Goal: Communication & Community: Answer question/provide support

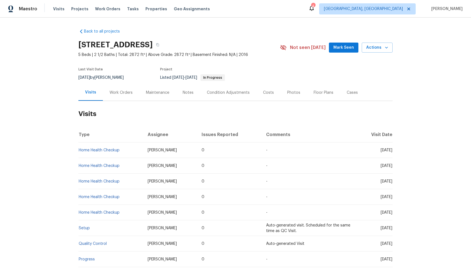
click at [123, 94] on div "Work Orders" at bounding box center [121, 93] width 23 height 6
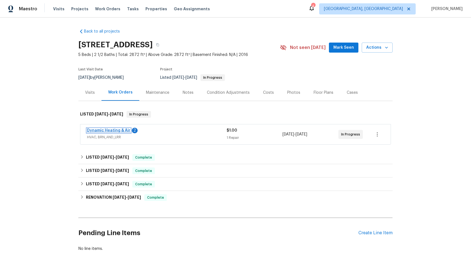
click at [118, 131] on link "Dynamic Heating & Air" at bounding box center [108, 130] width 43 height 4
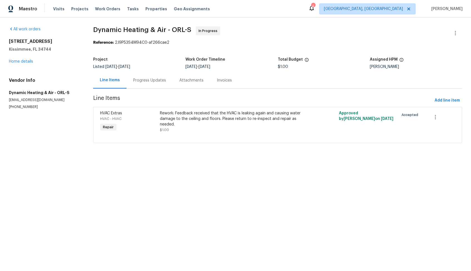
click at [150, 83] on div "Progress Updates" at bounding box center [149, 81] width 33 height 6
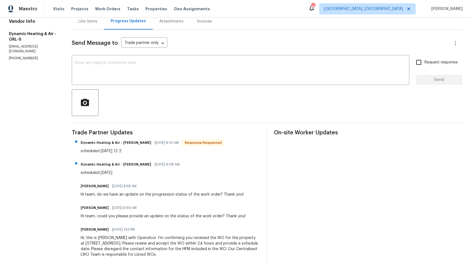
scroll to position [61, 0]
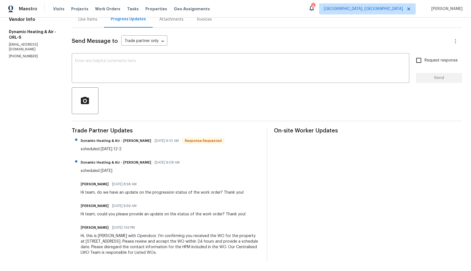
drag, startPoint x: 118, startPoint y: 150, endPoint x: 129, endPoint y: 149, distance: 10.6
click at [129, 150] on div "scheduled tomorrow 12-2" at bounding box center [153, 149] width 144 height 6
drag, startPoint x: 119, startPoint y: 150, endPoint x: 130, endPoint y: 149, distance: 10.8
click at [130, 149] on div "scheduled tomorrow 12-2" at bounding box center [153, 149] width 144 height 6
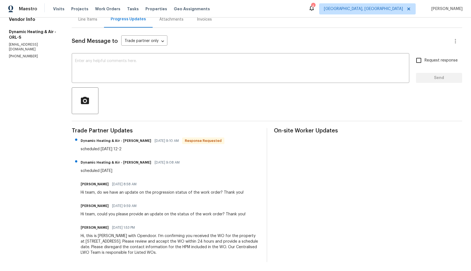
drag, startPoint x: 119, startPoint y: 150, endPoint x: 136, endPoint y: 150, distance: 16.4
click at [136, 150] on div "scheduled tomorrow 12-2" at bounding box center [153, 149] width 144 height 6
drag, startPoint x: 119, startPoint y: 150, endPoint x: 132, endPoint y: 150, distance: 13.1
click at [132, 150] on div "scheduled tomorrow 12-2" at bounding box center [153, 150] width 144 height 6
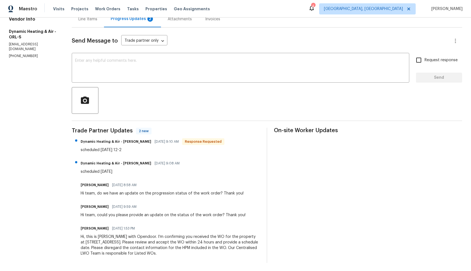
click at [132, 150] on div "scheduled tomorrow 12-2" at bounding box center [153, 150] width 144 height 6
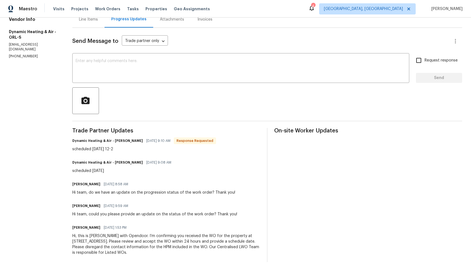
drag, startPoint x: 119, startPoint y: 150, endPoint x: 133, endPoint y: 150, distance: 13.6
click at [133, 150] on div "scheduled tomorrow 12-2" at bounding box center [144, 149] width 144 height 6
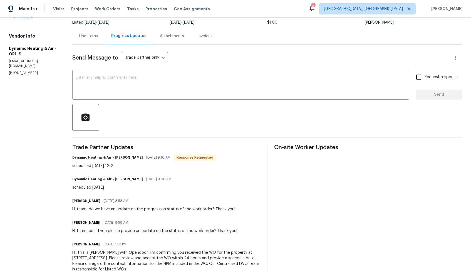
scroll to position [0, 0]
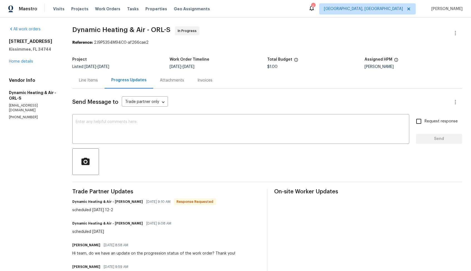
click at [114, 201] on h6 "Dynamic Heating & Air - Mike Hernandez" at bounding box center [107, 202] width 71 height 6
copy h6 "Mike"
click at [178, 123] on textarea at bounding box center [241, 129] width 330 height 19
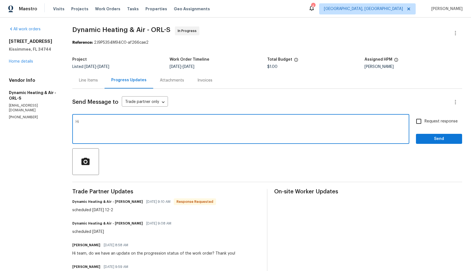
paste textarea "Mike"
type textarea "Hi Mike, thank you for the confirmation, kindly keep me posted. Thanks!"
click at [423, 127] on input "Request response" at bounding box center [419, 121] width 12 height 12
checkbox input "true"
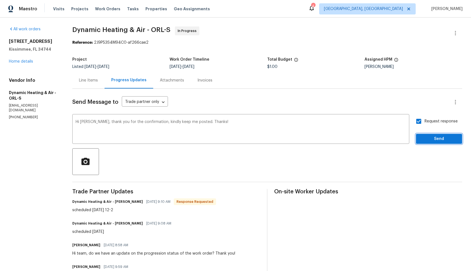
click at [427, 135] on button "Send" at bounding box center [439, 139] width 46 height 10
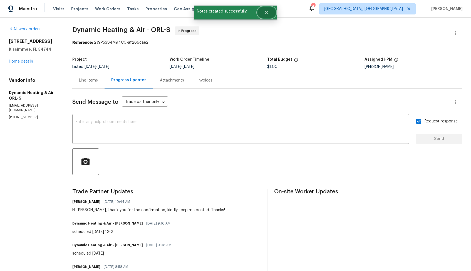
click at [269, 13] on icon "Close" at bounding box center [266, 12] width 4 height 4
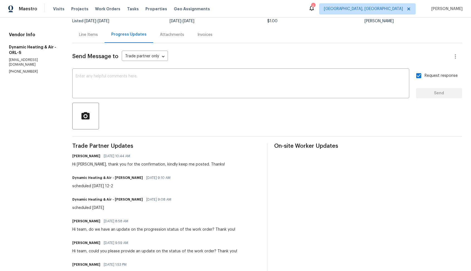
scroll to position [56, 0]
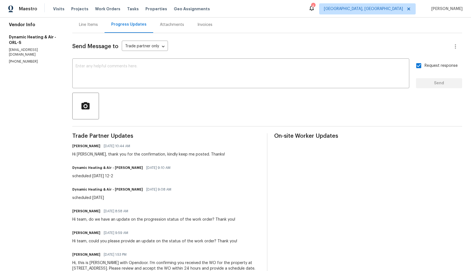
click at [83, 198] on div "scheduled 8/21/25" at bounding box center [123, 198] width 102 height 6
copy div "scheduled 8/21/25"
click at [95, 175] on div "scheduled tomorrow 12-2" at bounding box center [122, 176] width 101 height 6
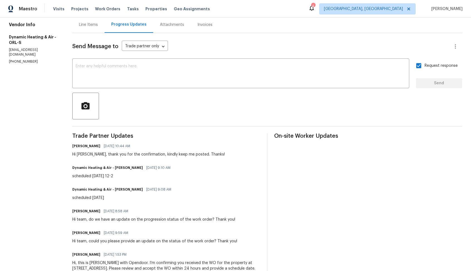
click at [95, 175] on div "scheduled tomorrow 12-2" at bounding box center [122, 176] width 101 height 6
copy div "scheduled tomorrow 12-2"
click at [288, 27] on div "Line Items Progress Updates Attachments Invoices" at bounding box center [267, 24] width 390 height 17
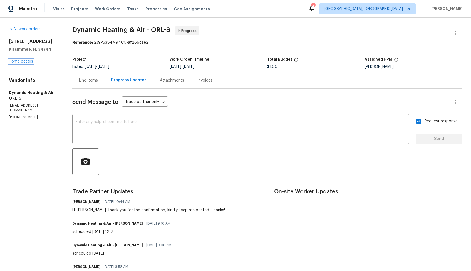
click at [17, 61] on link "Home details" at bounding box center [21, 62] width 24 height 4
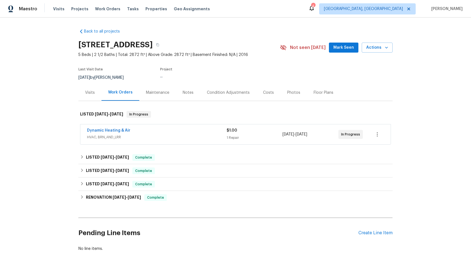
click at [332, 30] on div "Back to all projects 3056 Sangria St, Kissimmee, FL 34744 5 Beds | 2 1/2 Baths …" at bounding box center [235, 140] width 314 height 232
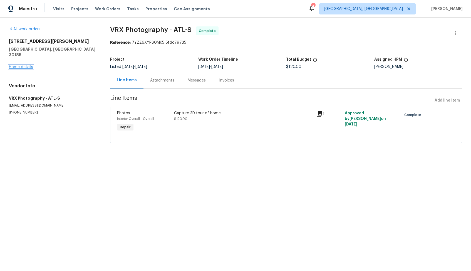
click at [24, 65] on link "Home details" at bounding box center [21, 67] width 24 height 4
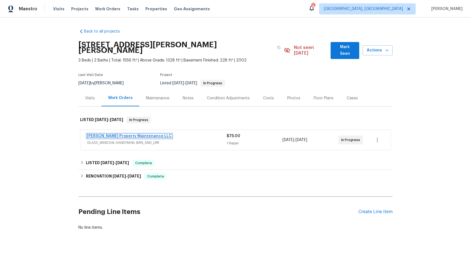
click at [123, 134] on link "Glen Property Maintenance LLC" at bounding box center [129, 136] width 85 height 4
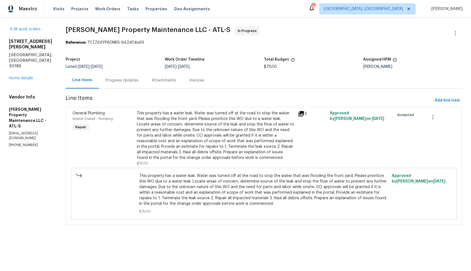
click at [125, 82] on div "Progress Updates" at bounding box center [122, 81] width 33 height 6
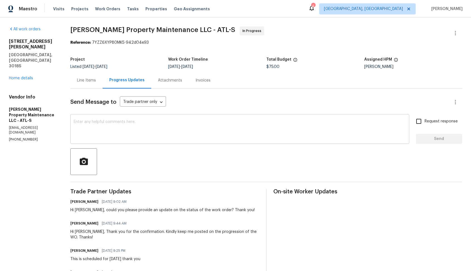
click at [210, 138] on textarea at bounding box center [240, 129] width 332 height 19
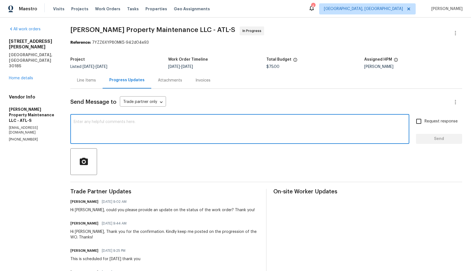
paste textarea "Hello, It's important that this work order is completed within the designated t…"
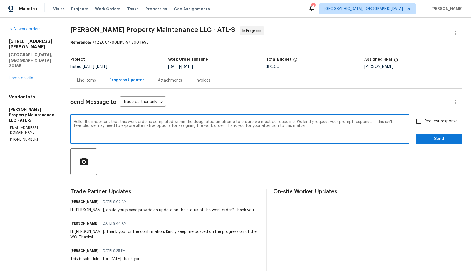
type textarea "Hello, It's important that this work order is completed within the designated t…"
click at [422, 121] on input "Request response" at bounding box center [419, 121] width 12 height 12
checkbox input "true"
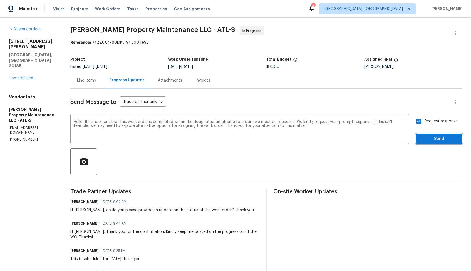
click at [427, 138] on span "Send" at bounding box center [438, 138] width 37 height 7
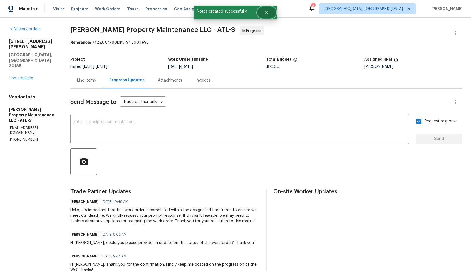
click at [264, 11] on button "Close" at bounding box center [266, 12] width 18 height 11
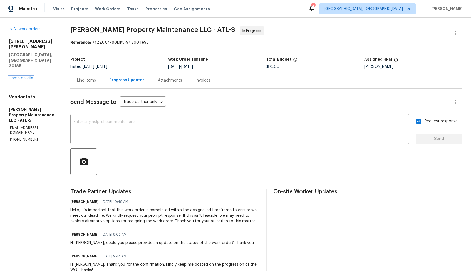
click at [16, 76] on link "Home details" at bounding box center [21, 78] width 24 height 4
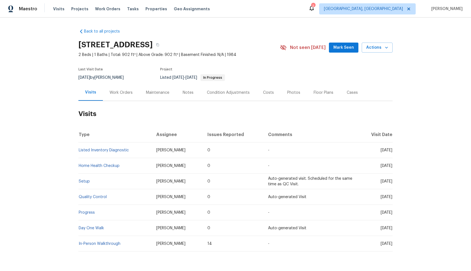
click at [118, 92] on div "Work Orders" at bounding box center [121, 93] width 23 height 6
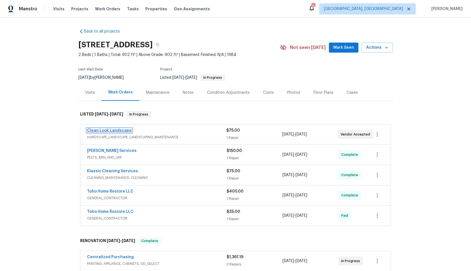
click at [109, 130] on link "Clean Look Landscape" at bounding box center [109, 130] width 45 height 4
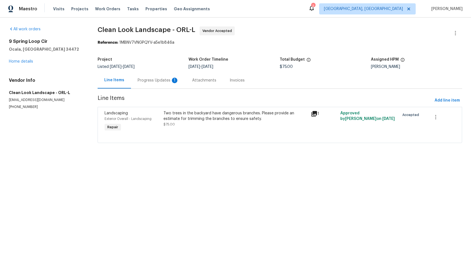
click at [152, 81] on div "Progress Updates 1" at bounding box center [158, 81] width 41 height 6
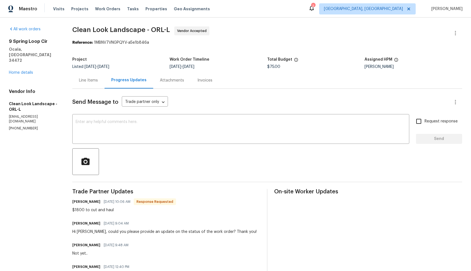
click at [89, 80] on div "Line Items" at bounding box center [88, 81] width 19 height 6
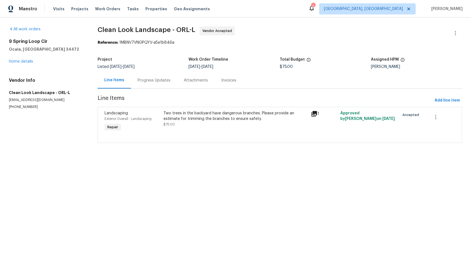
click at [150, 85] on div "Progress Updates" at bounding box center [154, 80] width 46 height 16
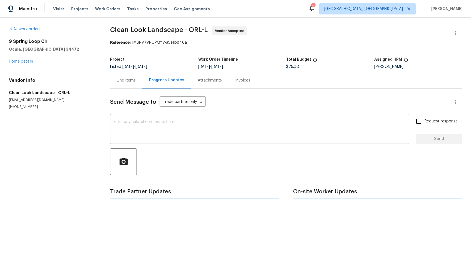
click at [162, 137] on textarea at bounding box center [259, 129] width 293 height 19
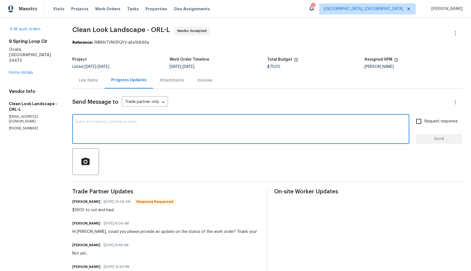
click at [179, 135] on textarea at bounding box center [241, 129] width 330 height 19
click at [23, 63] on div "9 Spring Loop Cir Ocala, FL 34472 Home details" at bounding box center [34, 57] width 50 height 37
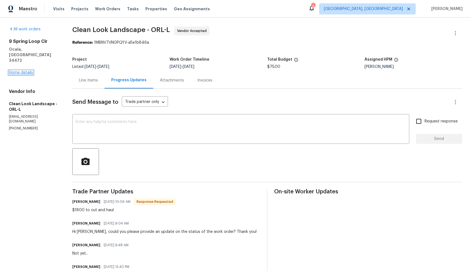
click at [31, 71] on link "Home details" at bounding box center [21, 73] width 24 height 4
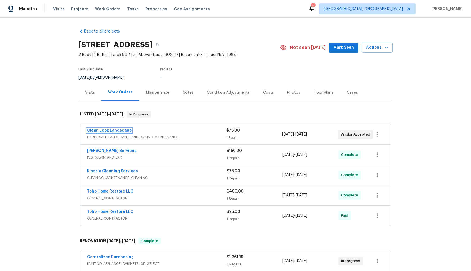
click at [108, 129] on link "Clean Look Landscape" at bounding box center [109, 130] width 45 height 4
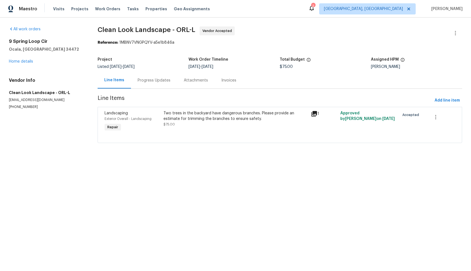
click at [155, 80] on div "Progress Updates" at bounding box center [154, 81] width 33 height 6
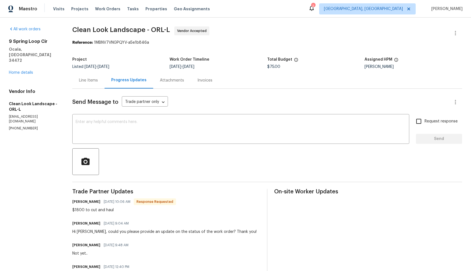
click at [195, 112] on div "Send Message to Trade partner only Trade partner only ​ x ​ Request response Se…" at bounding box center [267, 266] width 390 height 354
click at [175, 124] on textarea at bounding box center [241, 129] width 330 height 19
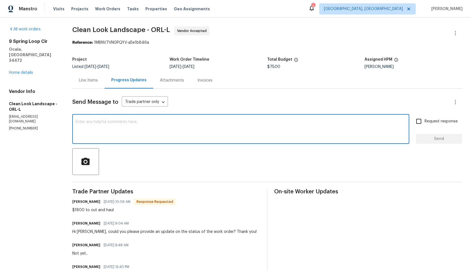
click at [80, 200] on h6 "Anthony herring" at bounding box center [86, 202] width 28 height 6
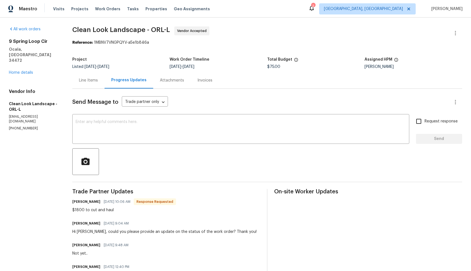
click at [80, 200] on h6 "Anthony herring" at bounding box center [86, 202] width 28 height 6
copy h6 "Anthony"
click at [172, 134] on textarea at bounding box center [241, 129] width 330 height 19
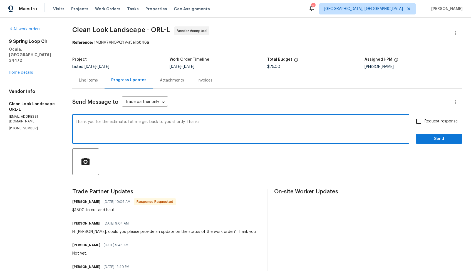
type textarea "Thank you for the estimate. Let me get back to you shortly. Thanks!"
click at [422, 137] on span "Send" at bounding box center [438, 138] width 37 height 7
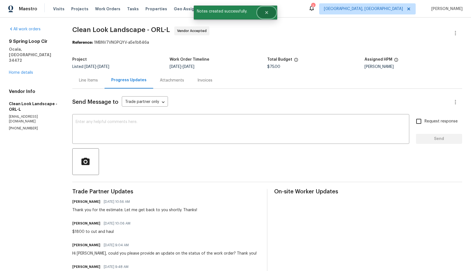
click at [267, 16] on button "Close" at bounding box center [266, 12] width 18 height 11
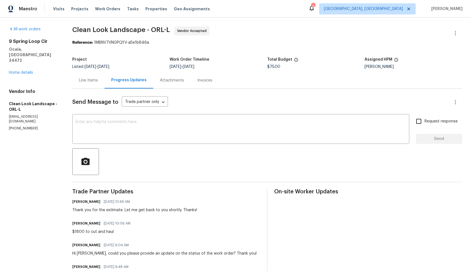
click at [155, 38] on span "Clean Look Landscape - ORL-L Vendor Accepted" at bounding box center [260, 32] width 376 height 13
click at [105, 28] on span "Clean Look Landscape - ORL-L" at bounding box center [121, 29] width 98 height 7
copy span "Clean Look Landscape - ORL-L"
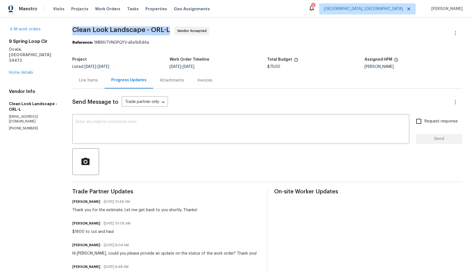
click at [92, 78] on div "Line Items" at bounding box center [88, 81] width 19 height 6
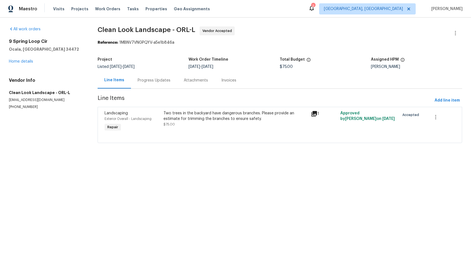
click at [183, 119] on div "Two trees in the backyard have dangerous branches. Please provide an estimate f…" at bounding box center [235, 115] width 144 height 11
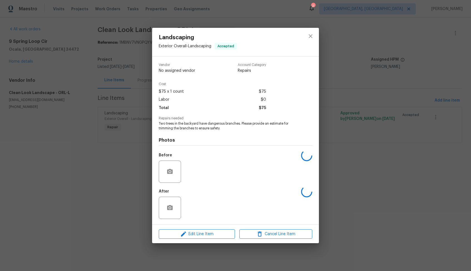
click at [196, 127] on span "Two trees in the backyard have dangerous branches. Please provide an estimate f…" at bounding box center [228, 125] width 138 height 9
copy span "Two trees in the backyard have dangerous branches. Please provide an estimate f…"
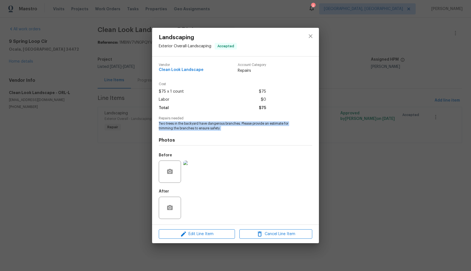
click at [111, 93] on div "Landscaping Exterior Overall - Landscaping Accepted Vendor Clean Look Landscape…" at bounding box center [235, 135] width 471 height 271
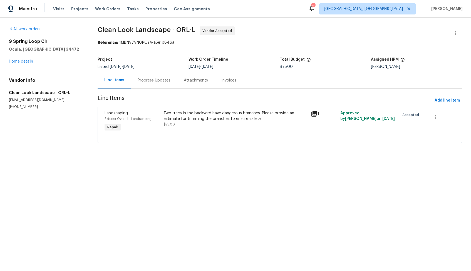
click at [160, 76] on div "Progress Updates" at bounding box center [154, 80] width 46 height 16
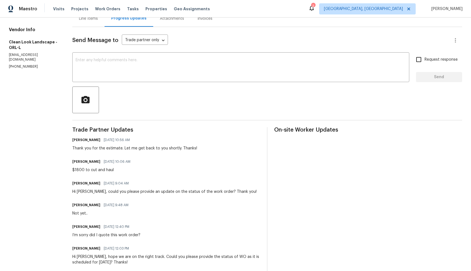
scroll to position [62, 0]
click at [100, 170] on div "$1800 to cut and haul" at bounding box center [102, 170] width 61 height 6
copy div "$1800 to cut and haul"
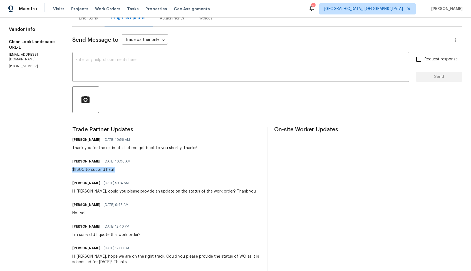
scroll to position [0, 0]
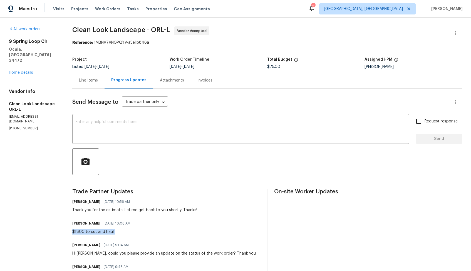
click at [247, 36] on span "Clean Look Landscape - ORL-L Vendor Accepted" at bounding box center [260, 32] width 376 height 13
click at [214, 56] on div "Project Listed 7/23/2025 - 8/14/2025 Work Order Timeline 8/11/2025 - 8/13/2025 …" at bounding box center [267, 63] width 390 height 18
click at [88, 232] on div "$1800 to cut and haul" at bounding box center [102, 232] width 61 height 6
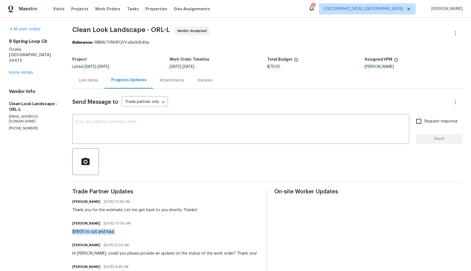
copy div "$1800 to cut and haul"
click at [140, 48] on section "Clean Look Landscape - ORL-L Vendor Accepted Reference: 1MBNV7VNGPQYV-a5e1b846a…" at bounding box center [267, 245] width 390 height 438
click at [27, 71] on link "Home details" at bounding box center [21, 73] width 24 height 4
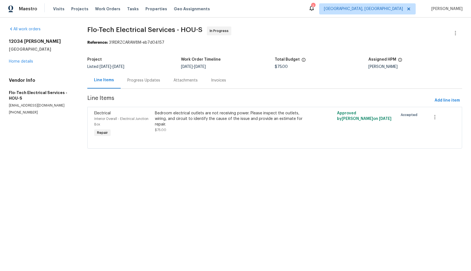
click at [134, 80] on div "Progress Updates" at bounding box center [143, 81] width 33 height 6
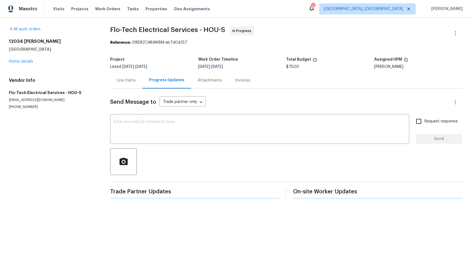
click at [120, 79] on div "Line Items" at bounding box center [126, 81] width 19 height 6
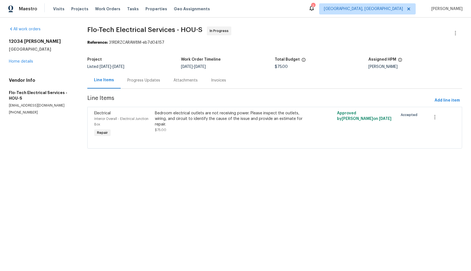
click at [148, 86] on div "Progress Updates" at bounding box center [144, 80] width 46 height 16
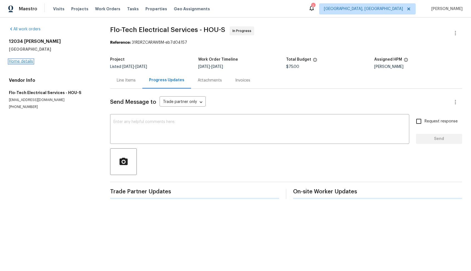
click at [18, 61] on link "Home details" at bounding box center [21, 62] width 24 height 4
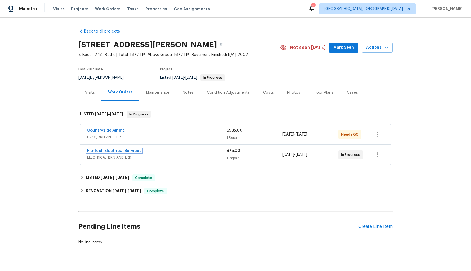
click at [103, 150] on link "Flo-Tech Electrical Services" at bounding box center [114, 151] width 54 height 4
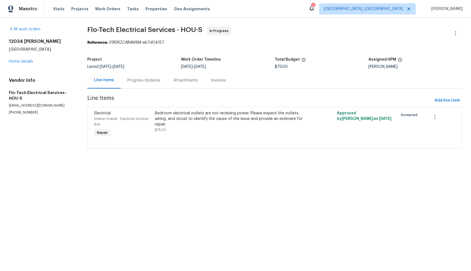
click at [140, 79] on div "Progress Updates" at bounding box center [143, 81] width 33 height 6
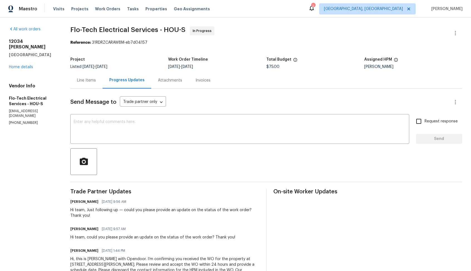
scroll to position [23, 0]
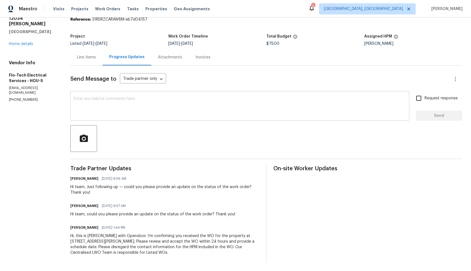
click at [156, 118] on div "x ​" at bounding box center [239, 106] width 339 height 28
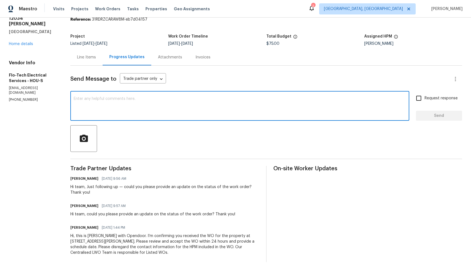
click at [273, 107] on textarea at bounding box center [240, 106] width 332 height 19
paste textarea "Hello, It's important that this work order is completed within the designated t…"
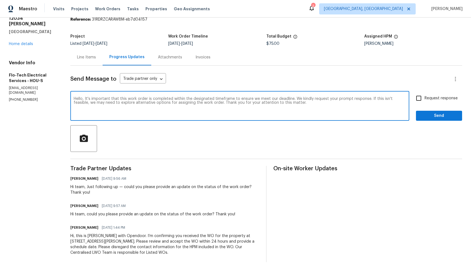
type textarea "Hello, It's important that this work order is completed within the designated t…"
click at [416, 101] on input "Request response" at bounding box center [419, 98] width 12 height 12
checkbox input "true"
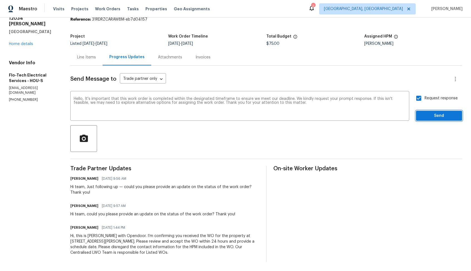
click at [427, 116] on span "Send" at bounding box center [438, 115] width 37 height 7
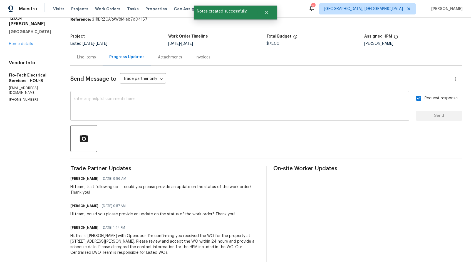
scroll to position [0, 0]
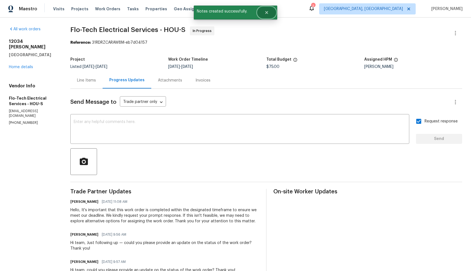
click at [267, 14] on icon "Close" at bounding box center [266, 12] width 4 height 4
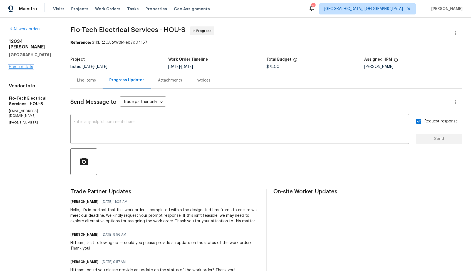
click at [27, 65] on link "Home details" at bounding box center [21, 67] width 24 height 4
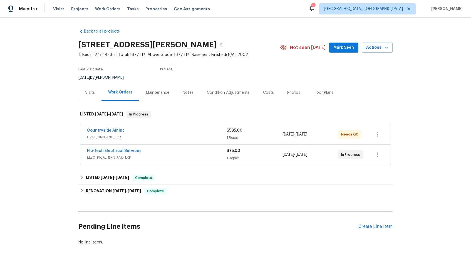
click at [131, 131] on div "Countryside Air Inc" at bounding box center [157, 131] width 140 height 7
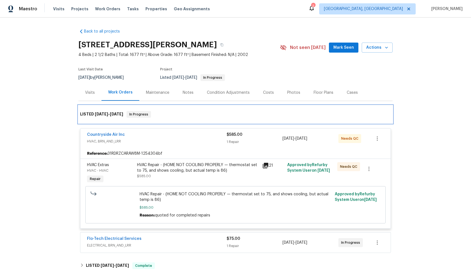
click at [166, 115] on div "LISTED 8/14/25 - 8/20/25 In Progress" at bounding box center [235, 114] width 311 height 7
click at [140, 136] on div "Countryside Air Inc" at bounding box center [157, 135] width 140 height 7
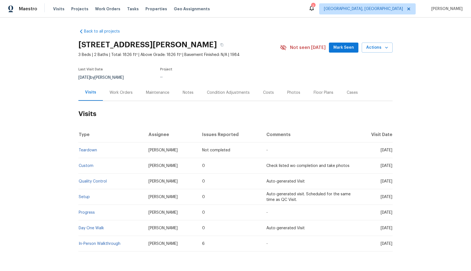
click at [111, 92] on div "Work Orders" at bounding box center [121, 93] width 23 height 6
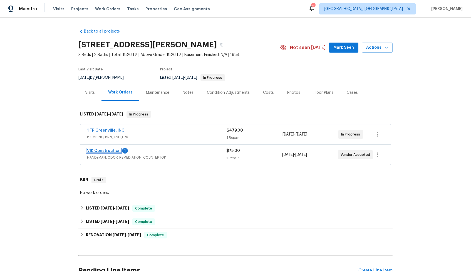
click at [107, 150] on link "VIK Construction" at bounding box center [104, 151] width 34 height 4
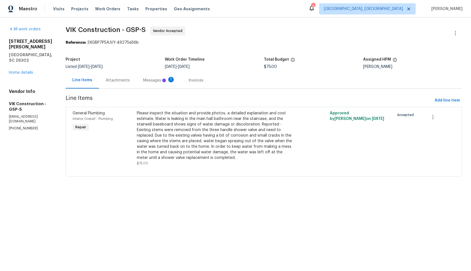
click at [168, 80] on div "Messages 1" at bounding box center [159, 81] width 32 height 6
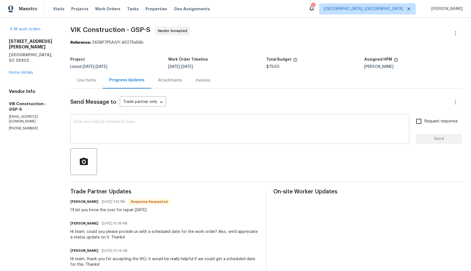
click at [119, 122] on textarea at bounding box center [240, 129] width 332 height 19
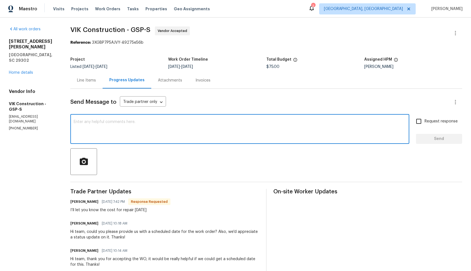
click at [81, 202] on h6 "[PERSON_NAME]" at bounding box center [84, 202] width 28 height 6
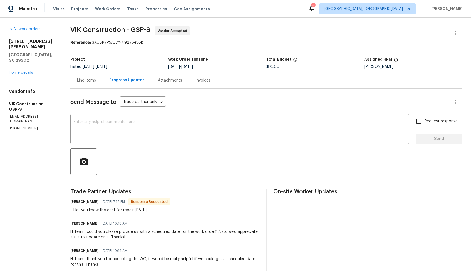
click at [81, 202] on h6 "[PERSON_NAME]" at bounding box center [84, 202] width 28 height 6
copy h6 "[PERSON_NAME]"
click at [172, 134] on textarea at bounding box center [240, 129] width 332 height 19
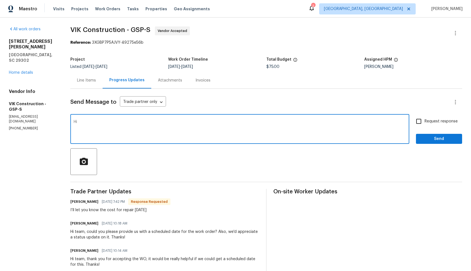
paste textarea "Viktor"
click at [105, 122] on textarea "Hi Viktor, than kyou for" at bounding box center [240, 129] width 332 height 19
click at [145, 123] on textarea "Hi Viktor, thank you for" at bounding box center [240, 129] width 332 height 19
type textarea "Hi Viktor, thank you for the confirmation, kindly keep me posted of the estimat…"
click at [415, 125] on input "Request response" at bounding box center [419, 121] width 12 height 12
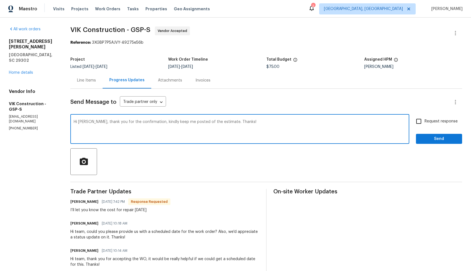
checkbox input "true"
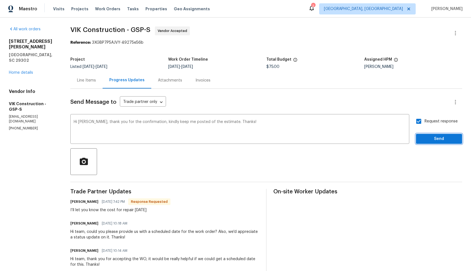
click at [425, 137] on span "Send" at bounding box center [438, 138] width 37 height 7
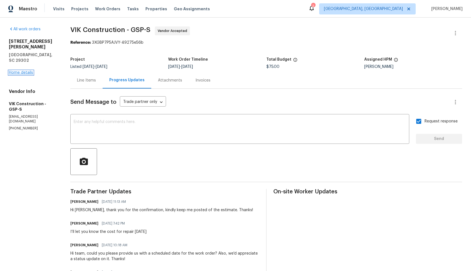
click at [19, 71] on link "Home details" at bounding box center [21, 73] width 24 height 4
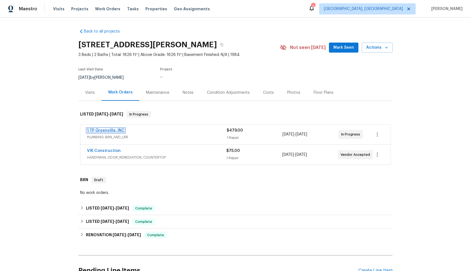
click at [106, 131] on link "1 TP Greenville, INC" at bounding box center [106, 130] width 38 height 4
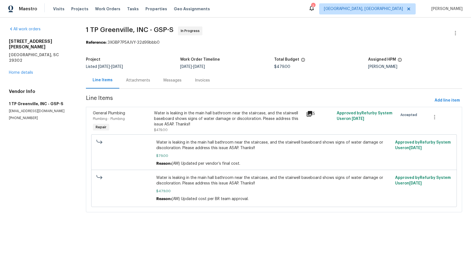
click at [137, 81] on div "Attachments" at bounding box center [138, 81] width 24 height 6
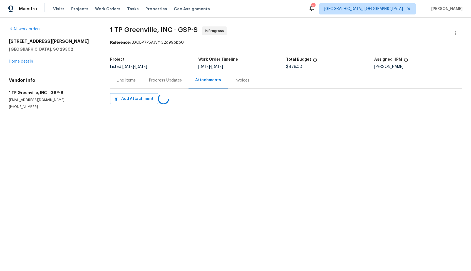
click at [160, 78] on div "Progress Updates" at bounding box center [165, 81] width 33 height 6
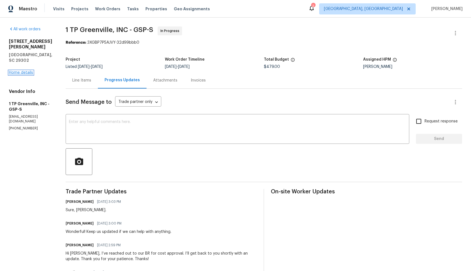
click at [28, 71] on link "Home details" at bounding box center [21, 73] width 24 height 4
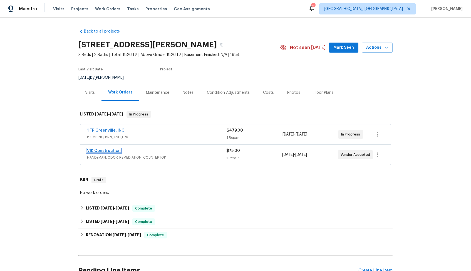
click at [97, 149] on link "VIK Construction" at bounding box center [104, 151] width 34 height 4
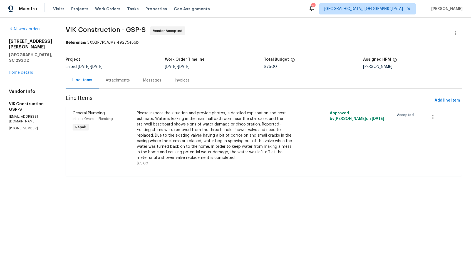
click at [130, 78] on div "Attachments" at bounding box center [118, 81] width 24 height 6
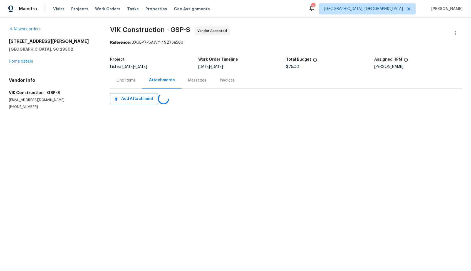
click at [195, 84] on div "Messages" at bounding box center [197, 80] width 31 height 16
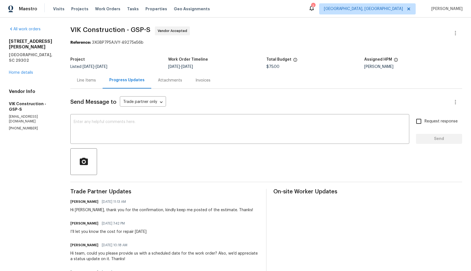
click at [90, 232] on div "I’ll let you know the cost for repair tomorrow" at bounding box center [108, 232] width 76 height 6
copy div "I’ll let you know the cost for repair tomorrow"
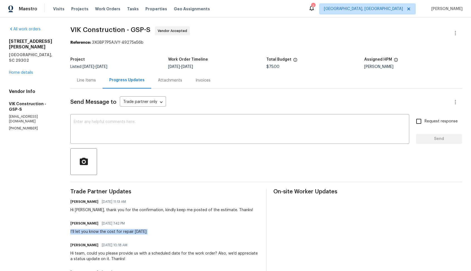
click at [147, 55] on div "Project Listed 8/9/2025 - 8/20/2025 Work Order Timeline 8/18/2025 - 8/20/2025 T…" at bounding box center [266, 63] width 392 height 18
click at [29, 71] on link "Home details" at bounding box center [21, 73] width 24 height 4
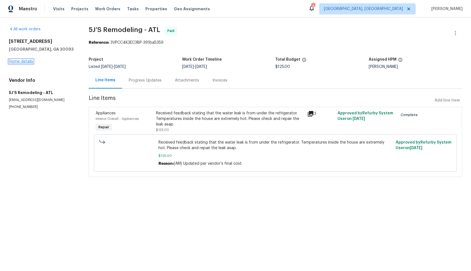
click at [26, 62] on link "Home details" at bounding box center [21, 62] width 24 height 4
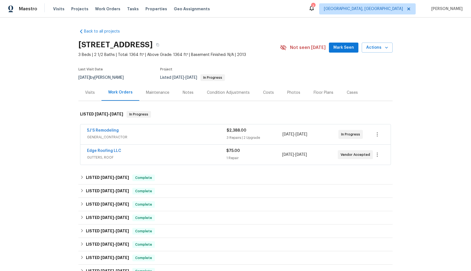
click at [119, 131] on div "5J’S Remodeling" at bounding box center [157, 131] width 140 height 7
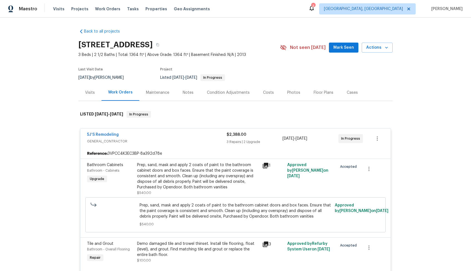
click at [141, 135] on div "5J’S Remodeling" at bounding box center [157, 135] width 140 height 7
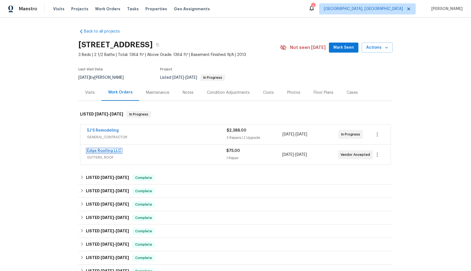
click at [115, 150] on link "Edge Roofing LLC" at bounding box center [104, 151] width 34 height 4
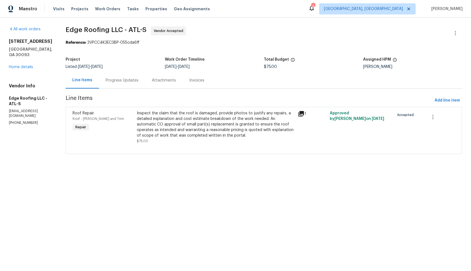
click at [113, 82] on div "Progress Updates" at bounding box center [122, 81] width 33 height 6
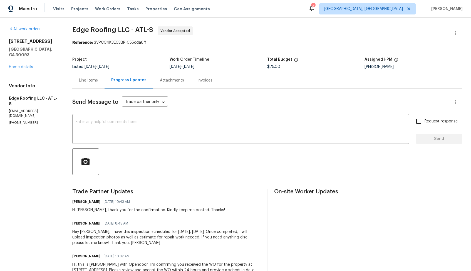
click at [262, 50] on section "Edge Roofing LLC - ATL-S Vendor Accepted Reference: 3VPCC4K3EC3BP-055cda6ff Pro…" at bounding box center [267, 158] width 390 height 264
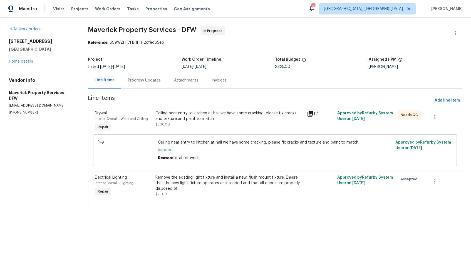
click at [137, 75] on div "Progress Updates" at bounding box center [144, 80] width 46 height 16
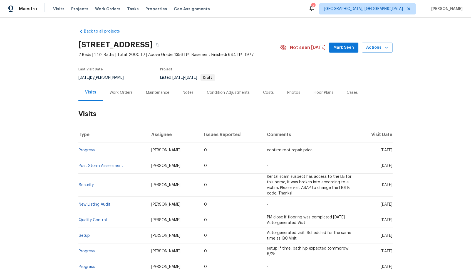
click at [119, 91] on div "Work Orders" at bounding box center [121, 93] width 23 height 6
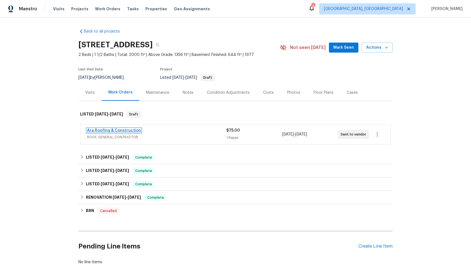
click at [101, 130] on link "Ara Roofing & Construction" at bounding box center [114, 130] width 54 height 4
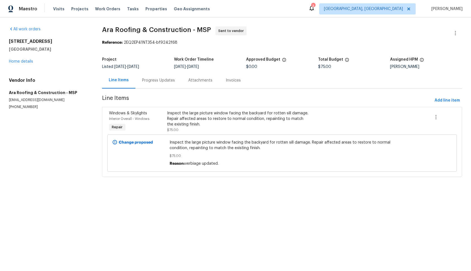
click at [160, 81] on div "Progress Updates" at bounding box center [158, 81] width 33 height 6
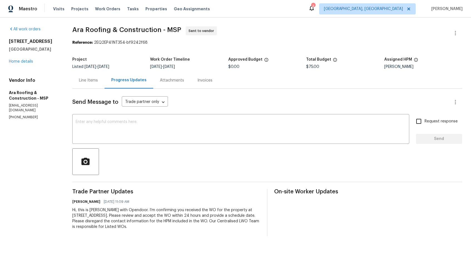
click at [89, 81] on div "Line Items" at bounding box center [88, 81] width 19 height 6
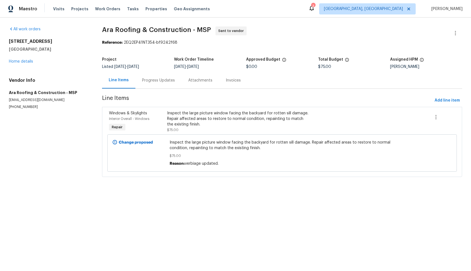
click at [158, 81] on div "Progress Updates" at bounding box center [158, 81] width 33 height 6
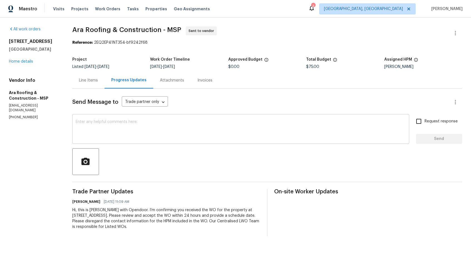
click at [183, 127] on textarea at bounding box center [241, 129] width 330 height 19
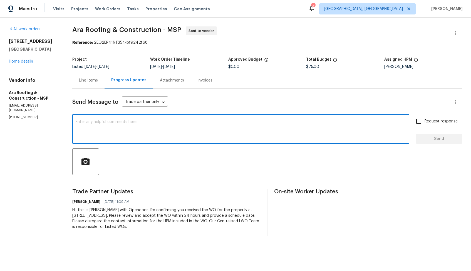
click at [86, 80] on div "Line Items" at bounding box center [88, 81] width 19 height 6
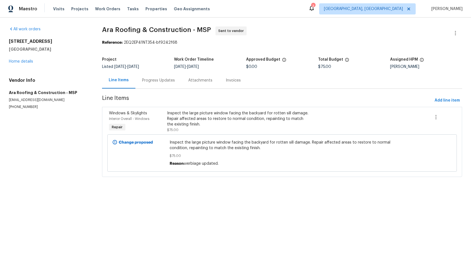
click at [162, 82] on div "Progress Updates" at bounding box center [158, 81] width 33 height 6
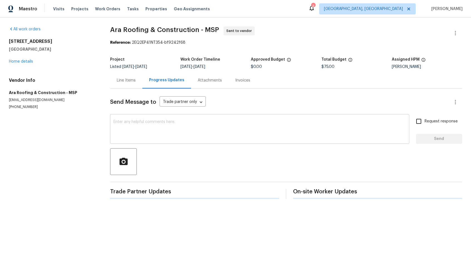
click at [157, 137] on textarea at bounding box center [259, 129] width 293 height 19
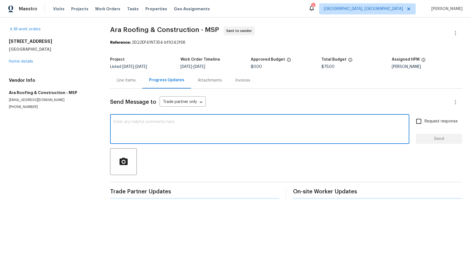
click at [259, 129] on textarea at bounding box center [259, 129] width 293 height 19
paste textarea "Could you please accept the work order and provide the progress status along wi…"
type textarea "Could you please accept the work order and provide the progress status along wi…"
click at [170, 123] on textarea "Could you please accept the work order and provide the progress status along wi…" at bounding box center [259, 129] width 293 height 19
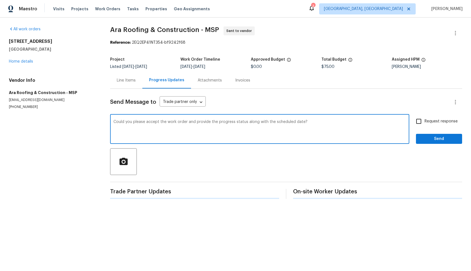
click at [170, 123] on textarea "Could you please accept the work order and provide the progress status along wi…" at bounding box center [259, 129] width 293 height 19
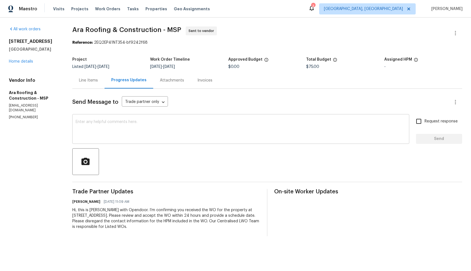
click at [210, 135] on textarea at bounding box center [241, 129] width 330 height 19
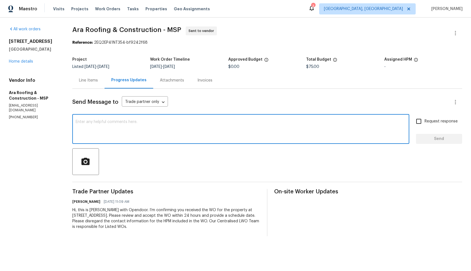
paste textarea "Could you please accept the work order and provide the progress status along wi…"
click at [77, 122] on textarea "Could you please accept the work order and provide the progress status along wi…" at bounding box center [241, 129] width 330 height 19
click at [294, 122] on textarea "Hi team, could you please accept the work order and provide the progress status…" at bounding box center [241, 129] width 330 height 19
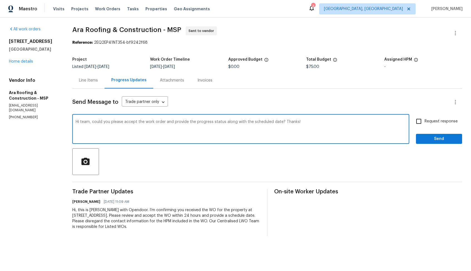
type textarea "Hi team, could you please accept the work order and provide the progress status…"
click at [421, 123] on input "Request response" at bounding box center [419, 121] width 12 height 12
checkbox input "true"
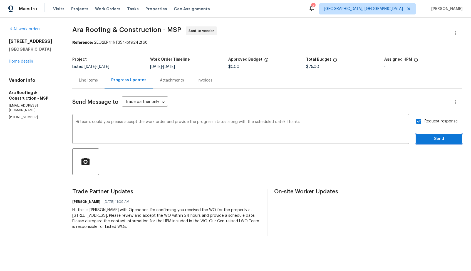
click at [428, 140] on span "Send" at bounding box center [438, 138] width 37 height 7
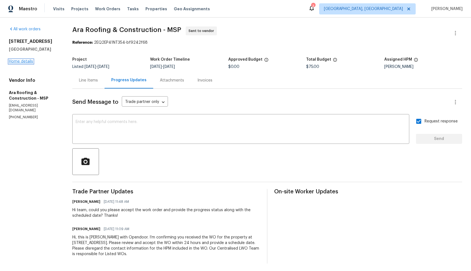
click at [25, 60] on link "Home details" at bounding box center [21, 62] width 24 height 4
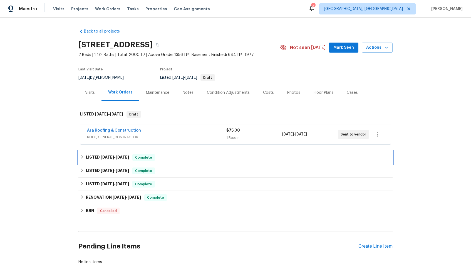
click at [168, 155] on div "LISTED [DATE] - [DATE] Complete" at bounding box center [235, 157] width 311 height 7
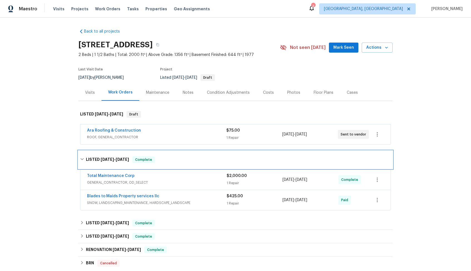
click at [170, 158] on div "LISTED [DATE] - [DATE] Complete" at bounding box center [235, 159] width 311 height 7
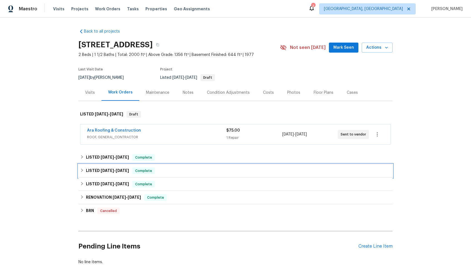
click at [168, 174] on div "LISTED [DATE] - [DATE] Complete" at bounding box center [235, 170] width 314 height 13
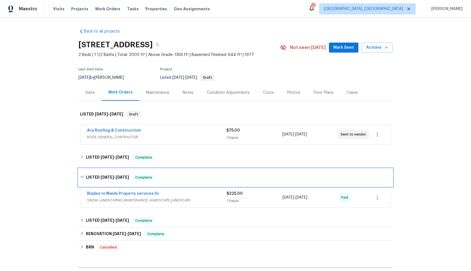
click at [171, 177] on div "LISTED [DATE] - [DATE] Complete" at bounding box center [235, 177] width 311 height 7
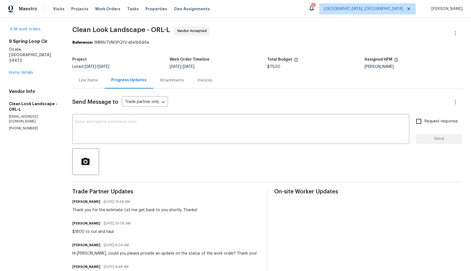
click at [85, 86] on div "Line Items" at bounding box center [88, 80] width 32 height 16
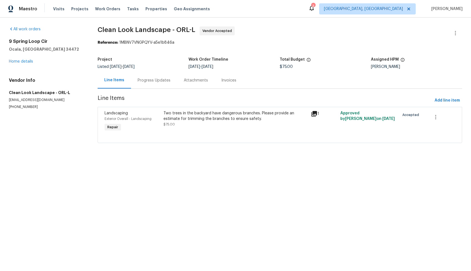
click at [225, 118] on div "Two trees in the backyard have dangerous branches. Please provide an estimate f…" at bounding box center [235, 115] width 144 height 11
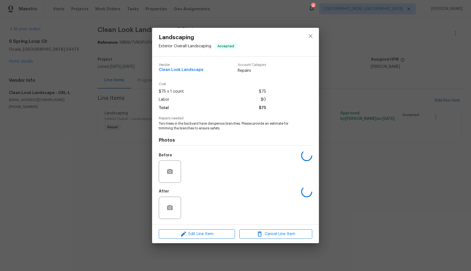
click at [346, 116] on div "Landscaping Exterior Overall - Landscaping Accepted Vendor Clean Look Landscape…" at bounding box center [235, 135] width 471 height 271
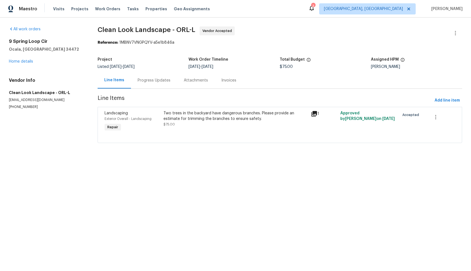
click at [156, 83] on div "Progress Updates" at bounding box center [154, 81] width 33 height 6
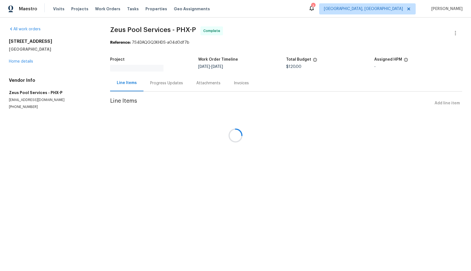
click at [22, 62] on div at bounding box center [235, 135] width 471 height 271
click at [17, 62] on div at bounding box center [235, 135] width 471 height 271
click at [31, 61] on div at bounding box center [235, 135] width 471 height 271
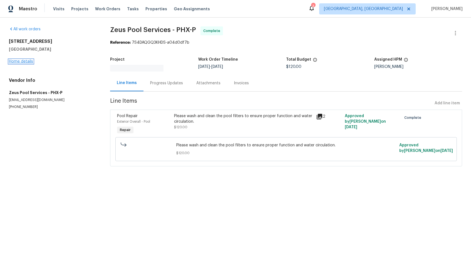
click at [25, 61] on link "Home details" at bounding box center [21, 62] width 24 height 4
